Goal: Communication & Community: Answer question/provide support

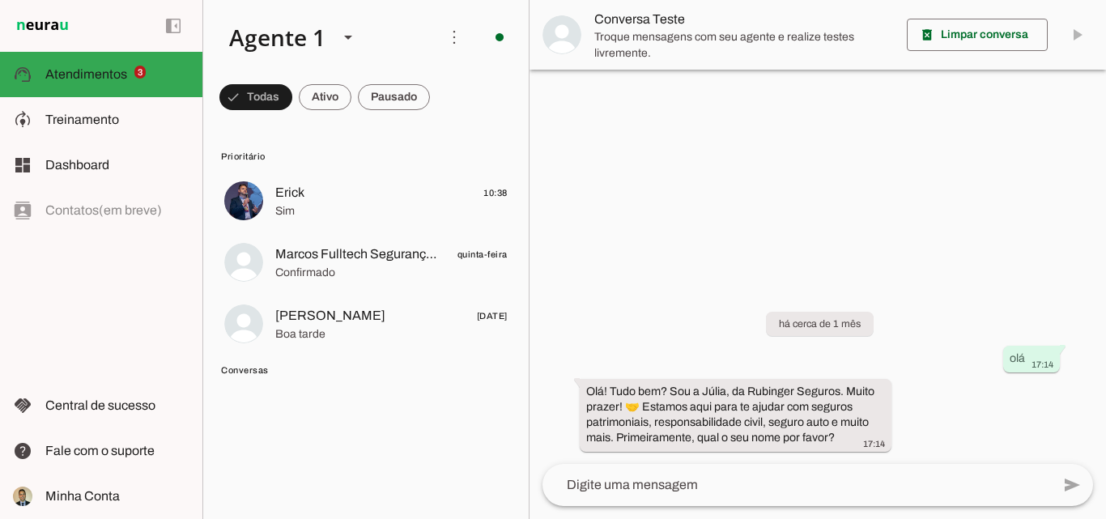
click at [271, 200] on md-item "Erick 10:38 Sim" at bounding box center [365, 201] width 309 height 58
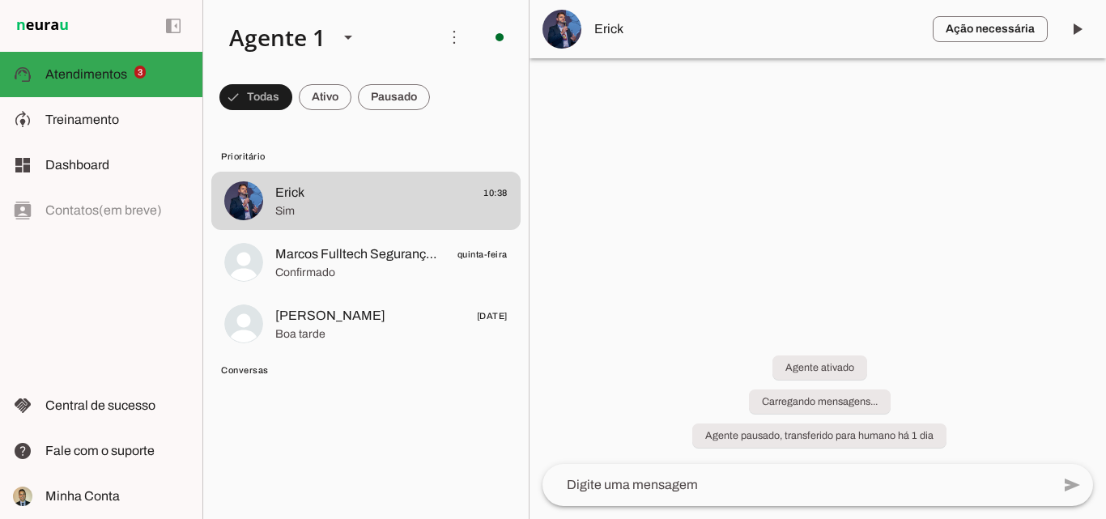
click at [336, 99] on span at bounding box center [325, 97] width 53 height 39
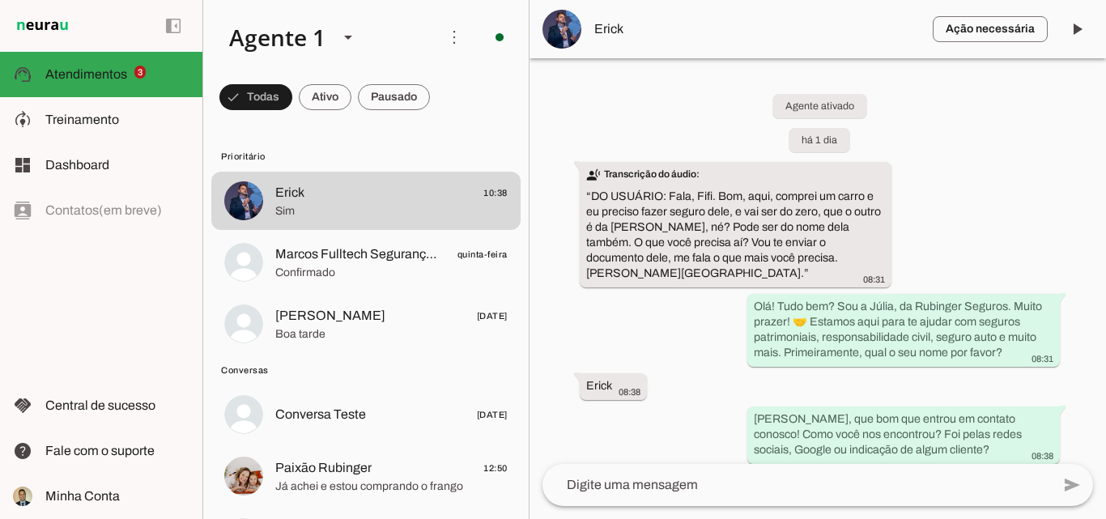
scroll to position [989, 0]
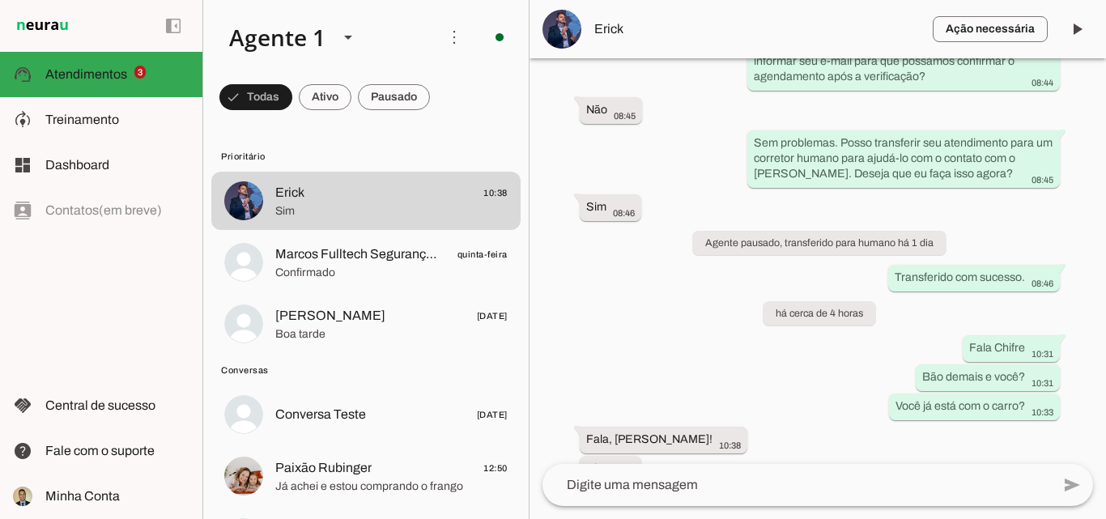
click at [333, 87] on span at bounding box center [325, 97] width 53 height 39
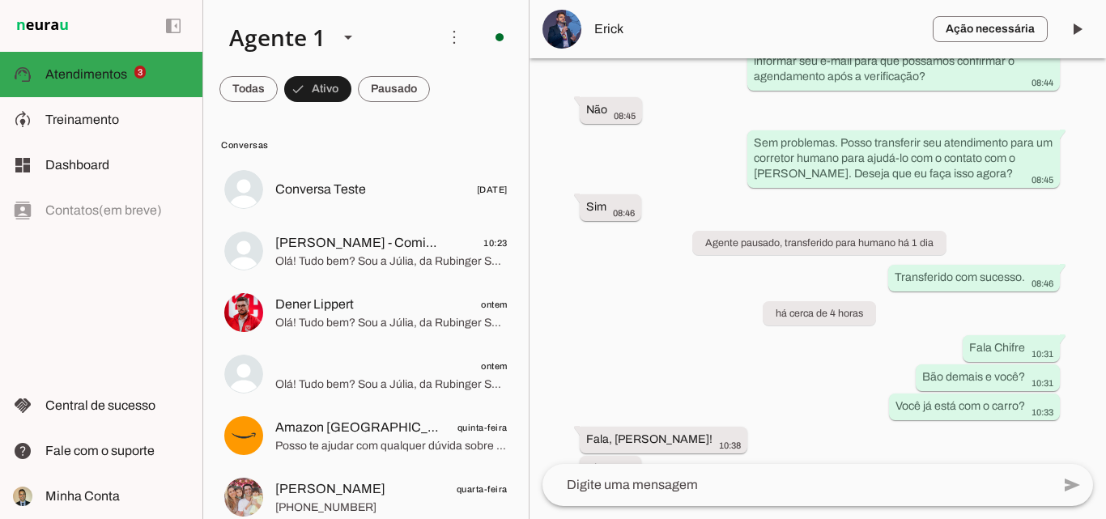
scroll to position [0, 0]
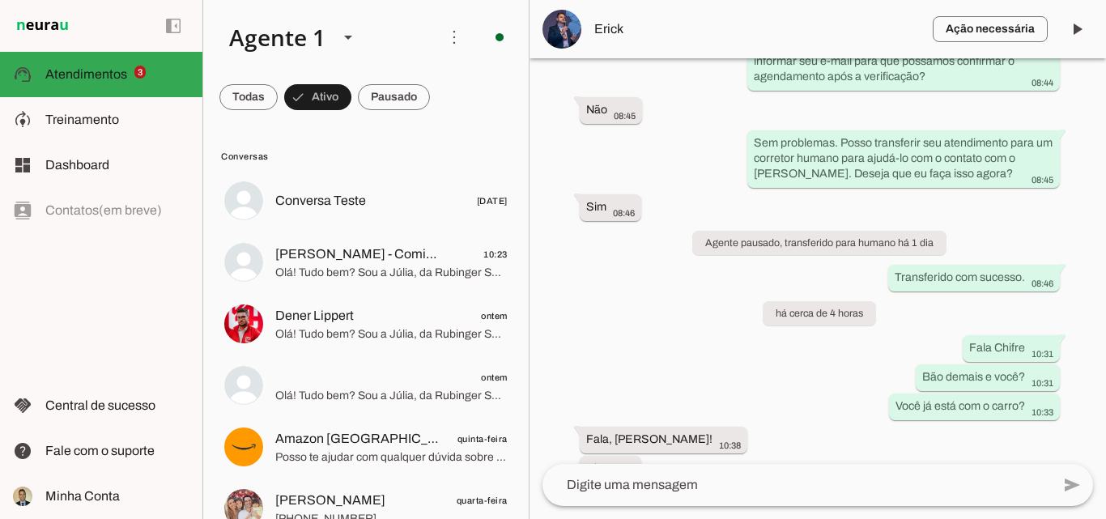
click at [334, 263] on span "[PERSON_NAME] - Comissão Rede De Vizinhos Protegidos" at bounding box center [358, 254] width 167 height 19
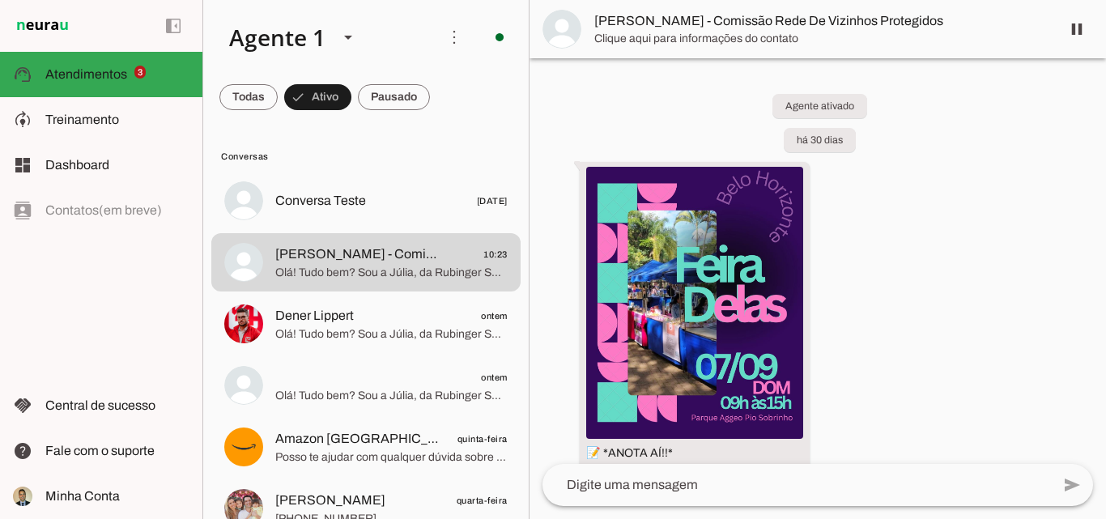
scroll to position [673, 0]
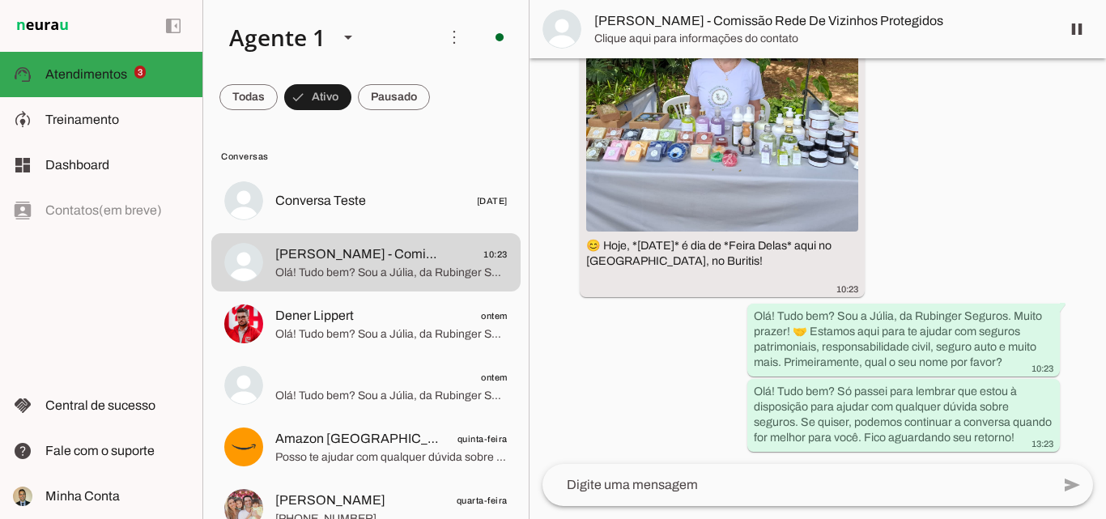
click at [1075, 28] on span at bounding box center [1077, 29] width 39 height 39
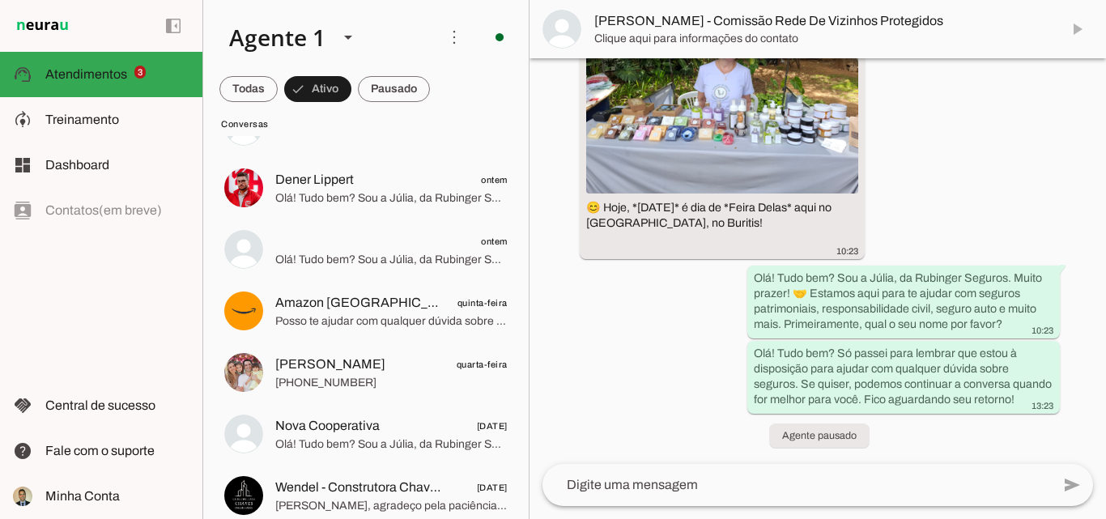
scroll to position [81, 0]
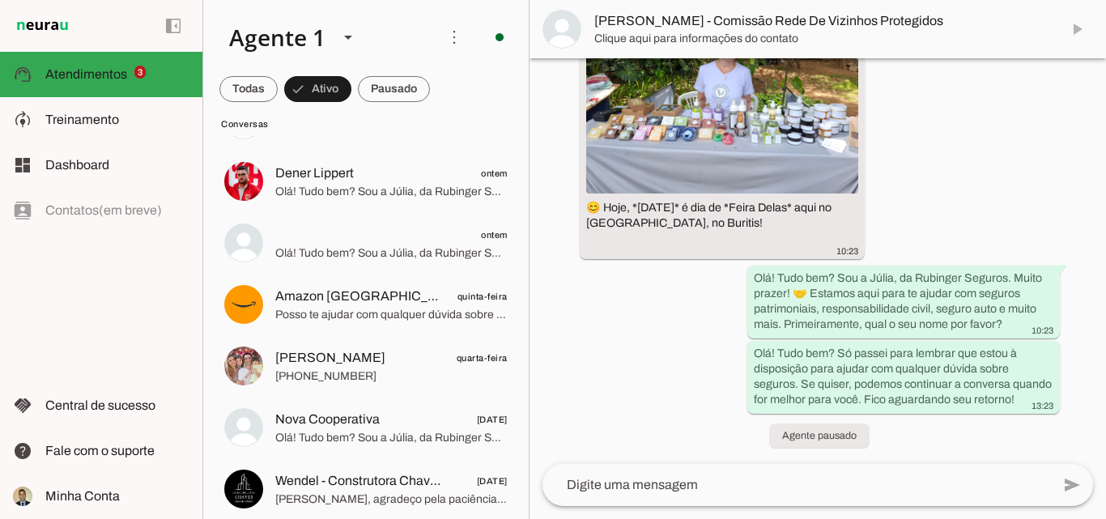
click at [313, 188] on span "Olá! Tudo bem? Sou a Júlia, da Rubinger Seguros. Muito prazer! 🤝 Estamos aqui p…" at bounding box center [391, 192] width 232 height 16
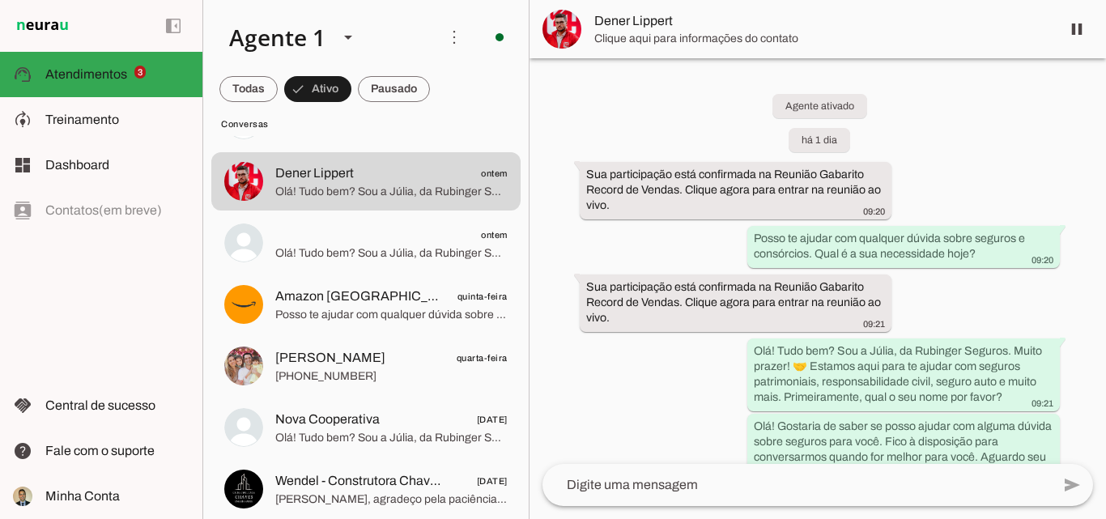
scroll to position [151, 0]
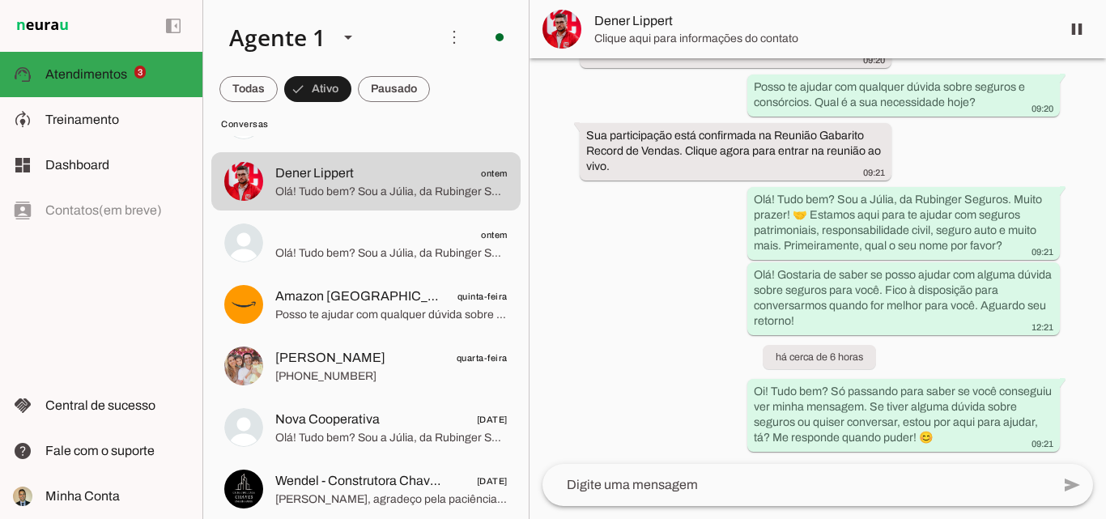
click at [1076, 31] on span at bounding box center [1077, 29] width 39 height 39
click at [311, 369] on span "[PHONE_NUMBER]" at bounding box center [391, 377] width 232 height 16
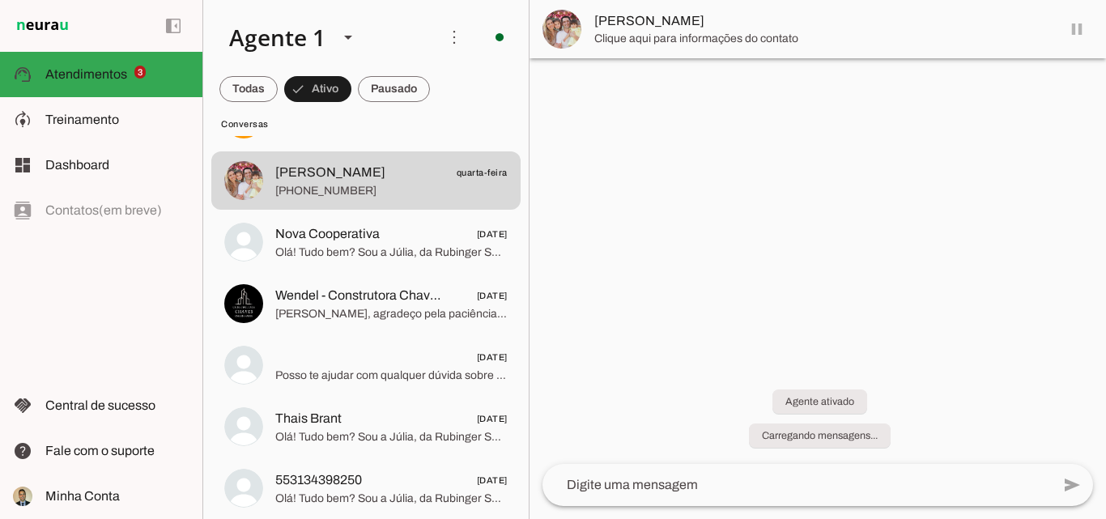
click at [1080, 32] on md-item "[PERSON_NAME]" at bounding box center [818, 29] width 577 height 58
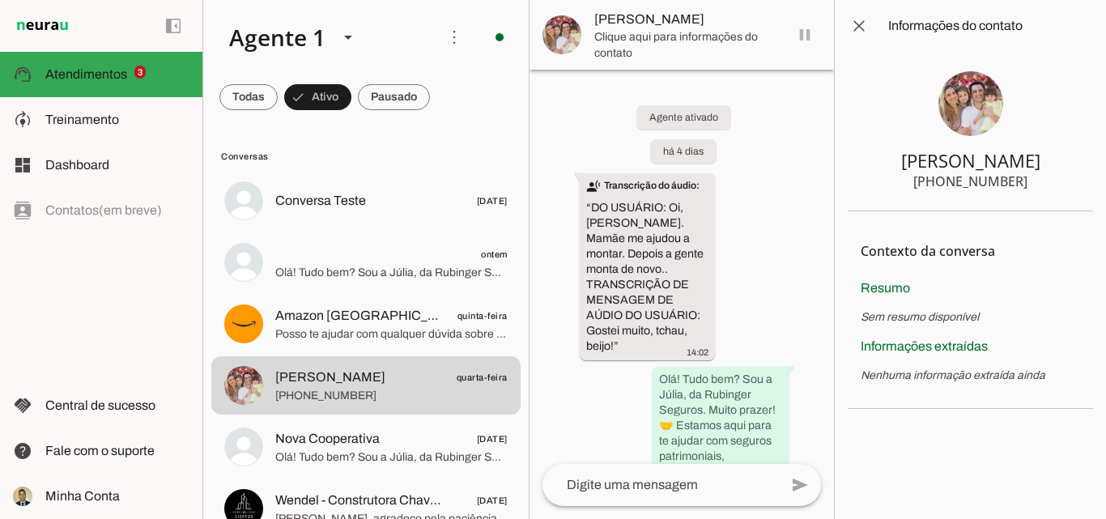
click at [248, 110] on span at bounding box center [248, 97] width 58 height 39
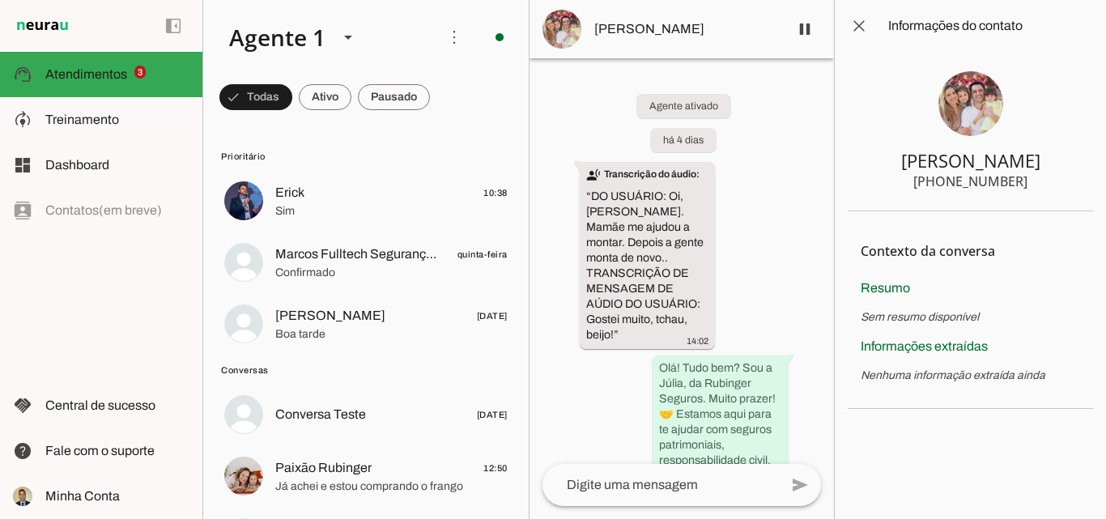
click at [313, 199] on span "Erick 10:38" at bounding box center [391, 193] width 232 height 20
